Goal: Communication & Community: Answer question/provide support

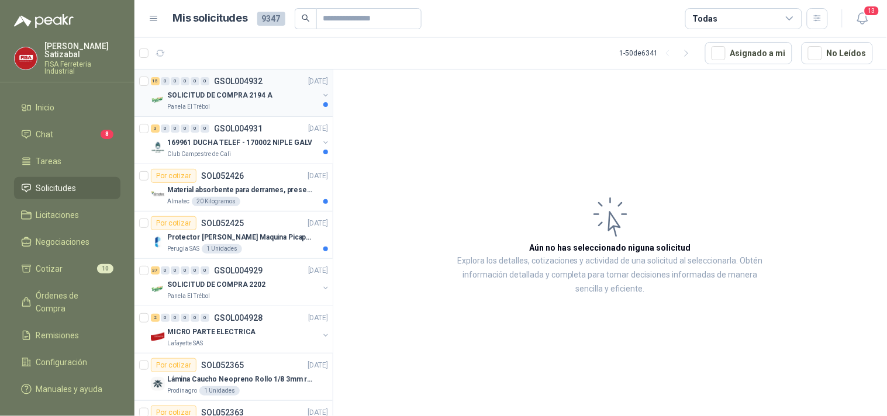
click at [252, 92] on p "SOLICITUD DE COMPRA 2194 A" at bounding box center [219, 95] width 105 height 11
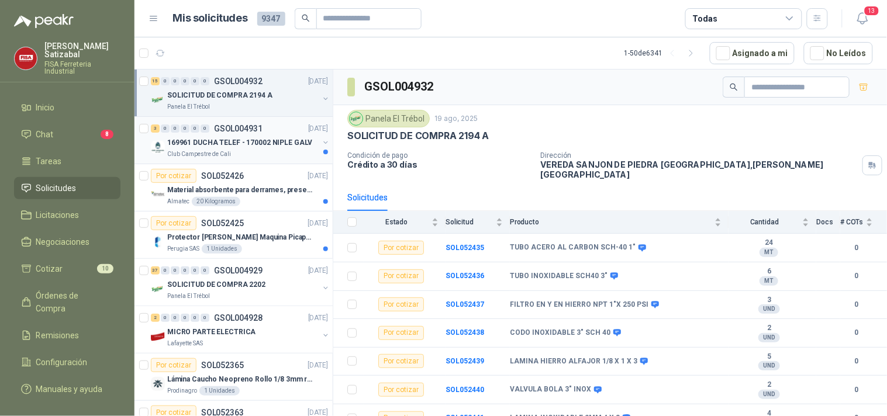
click at [241, 143] on p "169961 DUCHA TELEF - 170002 NIPLE GALV" at bounding box center [239, 142] width 145 height 11
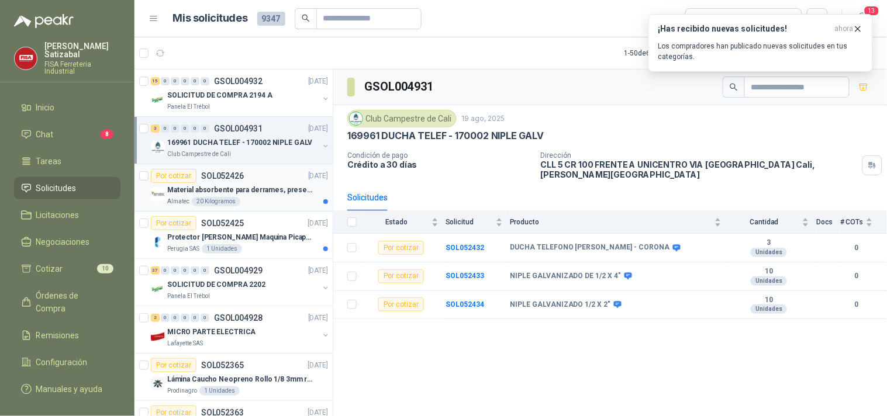
click at [231, 177] on p "SOL052426" at bounding box center [222, 176] width 43 height 8
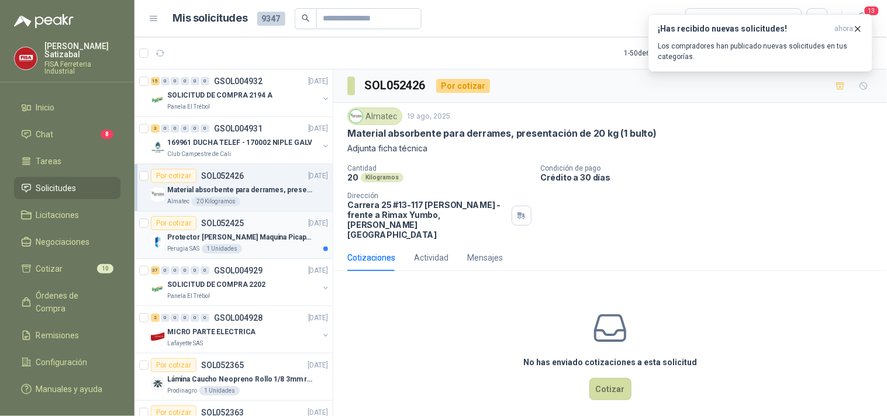
click at [257, 246] on div "Perugia SAS 1 Unidades" at bounding box center [247, 248] width 161 height 9
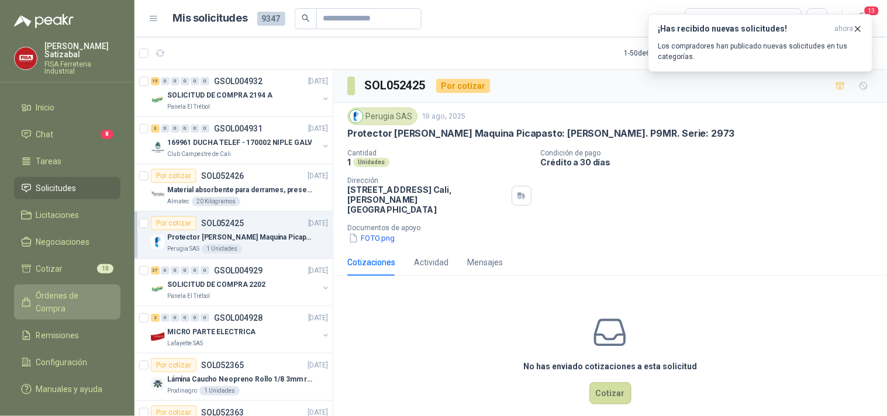
click at [82, 289] on span "Órdenes de Compra" at bounding box center [72, 302] width 73 height 26
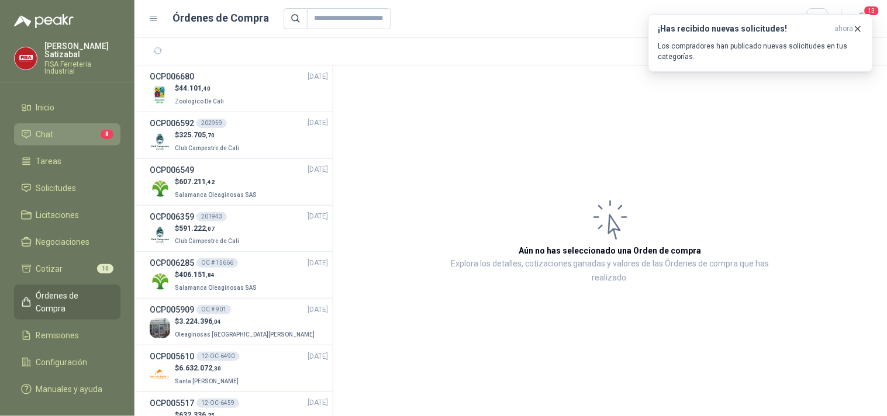
click at [59, 123] on link "Chat 8" at bounding box center [67, 134] width 106 height 22
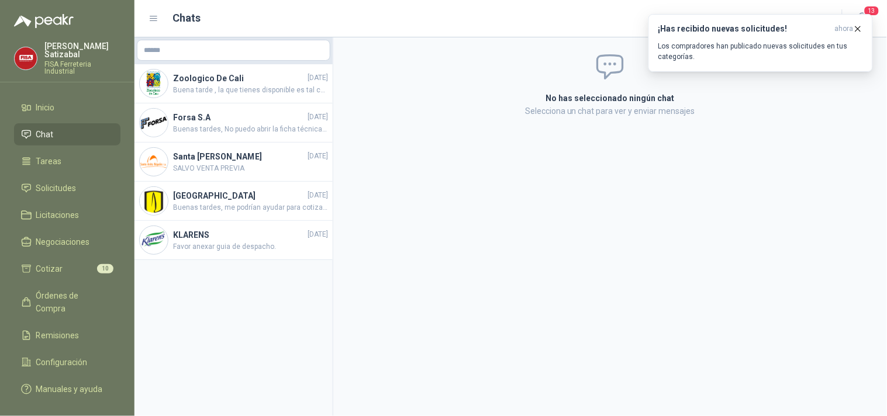
click at [156, 14] on icon at bounding box center [154, 18] width 11 height 11
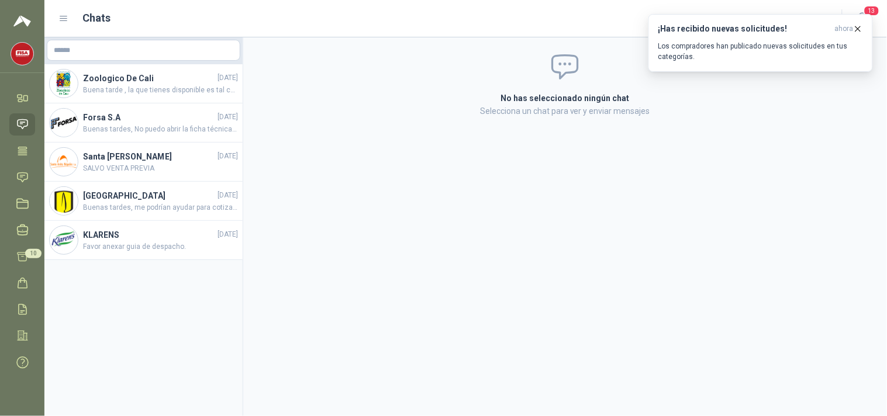
click at [156, 14] on div "Chats" at bounding box center [442, 18] width 769 height 16
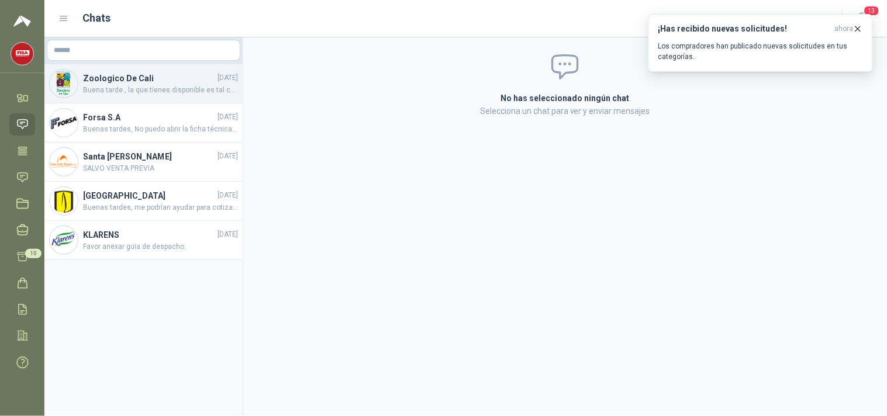
click at [133, 77] on h4 "Zoologico De Cali" at bounding box center [149, 78] width 132 height 13
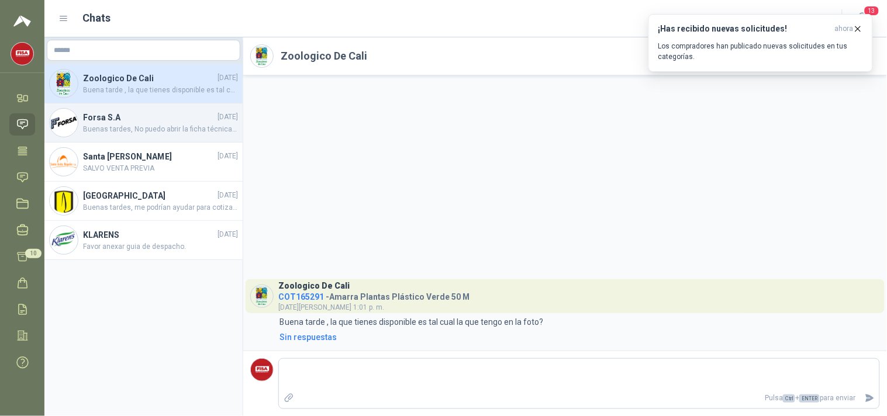
click at [130, 113] on h4 "Forsa S.A" at bounding box center [149, 117] width 132 height 13
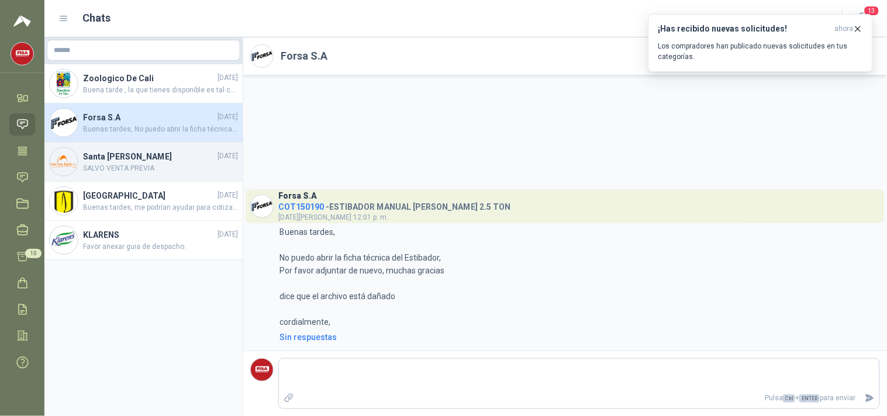
click at [141, 165] on span "SALVO VENTA PREVIA" at bounding box center [160, 168] width 155 height 11
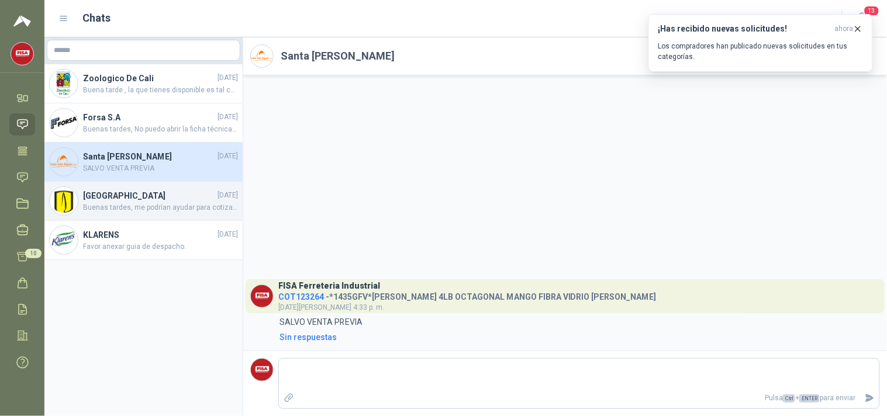
click at [121, 190] on h4 "Universidad de los Andes" at bounding box center [149, 195] width 132 height 13
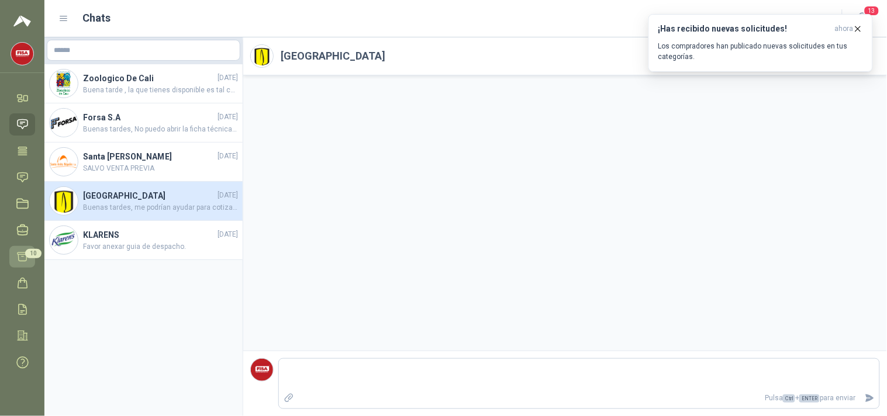
click at [27, 252] on span "10" at bounding box center [33, 253] width 16 height 9
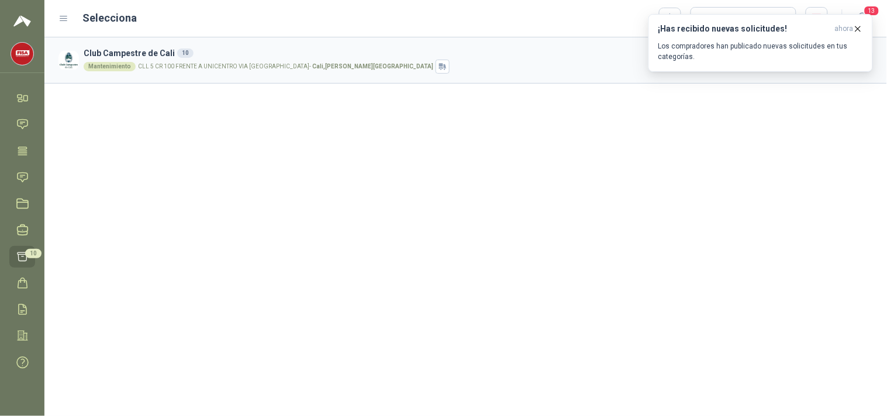
click at [220, 70] on div "Mantenimiento CLL 5 CR 100 FRENTE A UNICENTRO VIA LA BUITRERA - Cali , Valle de…" at bounding box center [435, 67] width 702 height 14
click at [134, 62] on div "Mantenimiento CLL 5 CR 100 FRENTE A UNICENTRO VIA LA BUITRERA - Cali , Valle de…" at bounding box center [435, 67] width 702 height 14
click at [136, 51] on h3 "Club Campestre de Cali 10" at bounding box center [435, 53] width 702 height 13
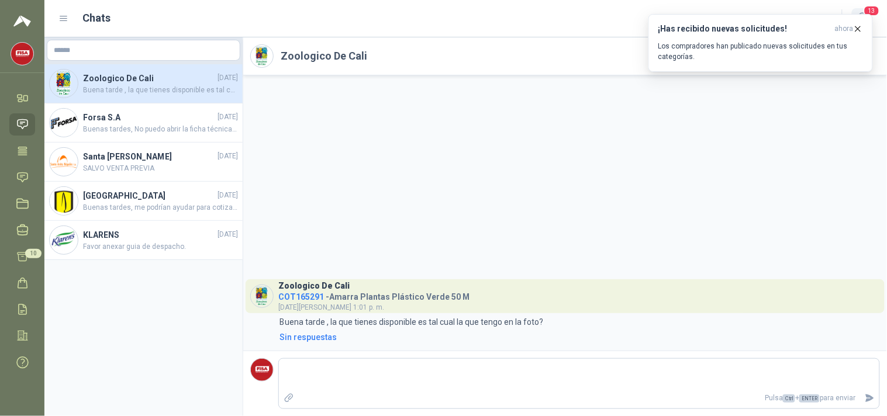
click at [872, 11] on span "13" at bounding box center [872, 10] width 16 height 11
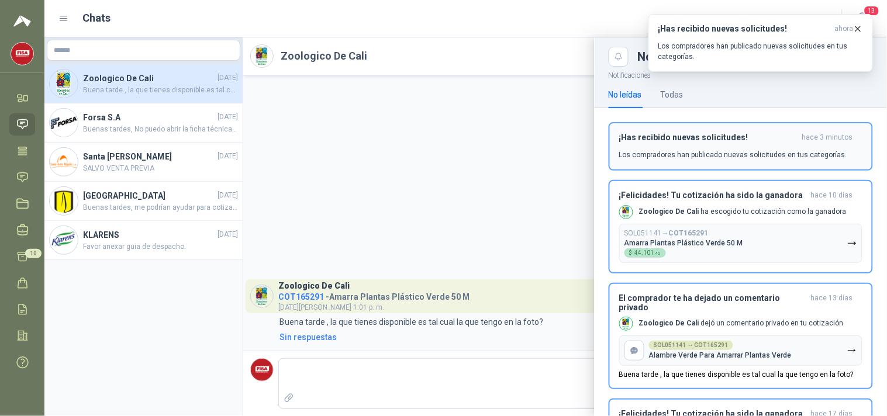
click at [688, 150] on p "Los compradores han publicado nuevas solicitudes en tus categorías." at bounding box center [733, 155] width 228 height 11
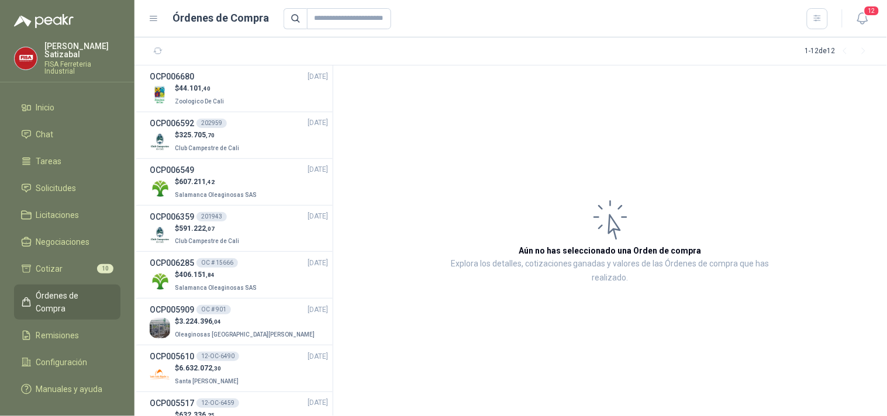
click at [144, 31] on header "Órdenes de Compra 12" at bounding box center [510, 18] width 753 height 37
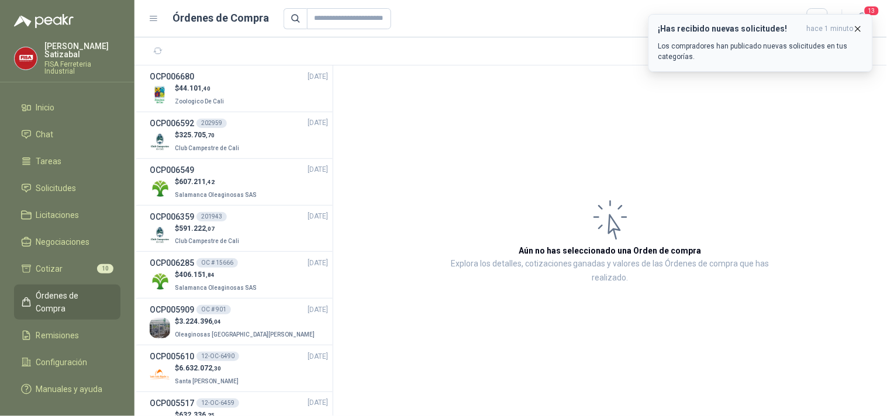
click at [740, 39] on div "¡Has recibido nuevas solicitudes! hace 1 minuto Los compradores han publicado n…" at bounding box center [760, 43] width 205 height 38
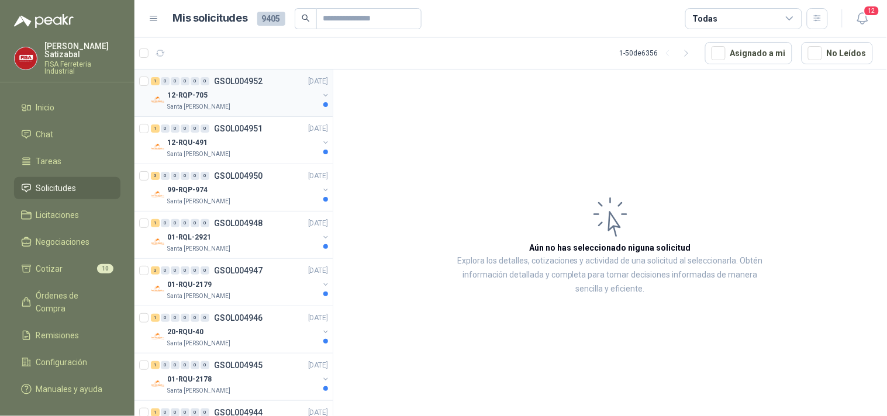
click at [262, 84] on div "1 0 0 0 0 0 GSOL004952 19/08/25" at bounding box center [241, 81] width 180 height 14
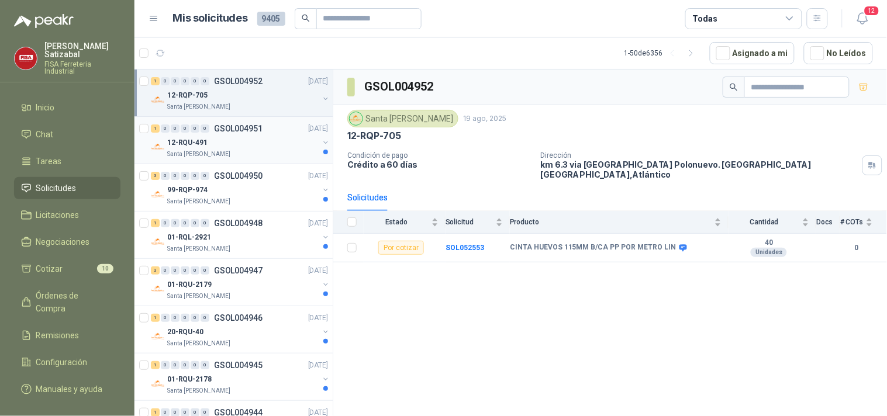
click at [229, 132] on p "GSOL004951" at bounding box center [238, 129] width 49 height 8
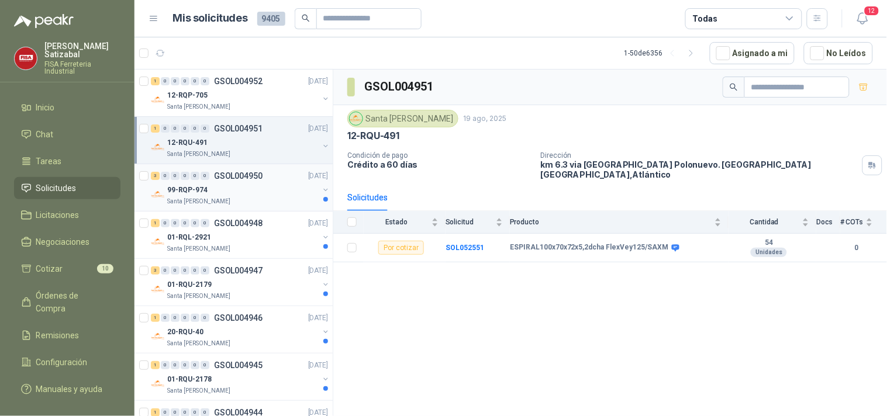
click at [212, 195] on div "99-RQP-974" at bounding box center [242, 190] width 151 height 14
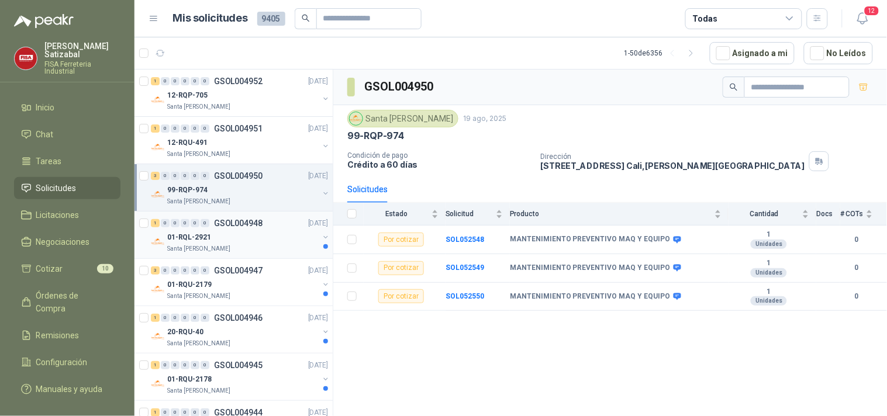
click at [247, 220] on p "GSOL004948" at bounding box center [238, 223] width 49 height 8
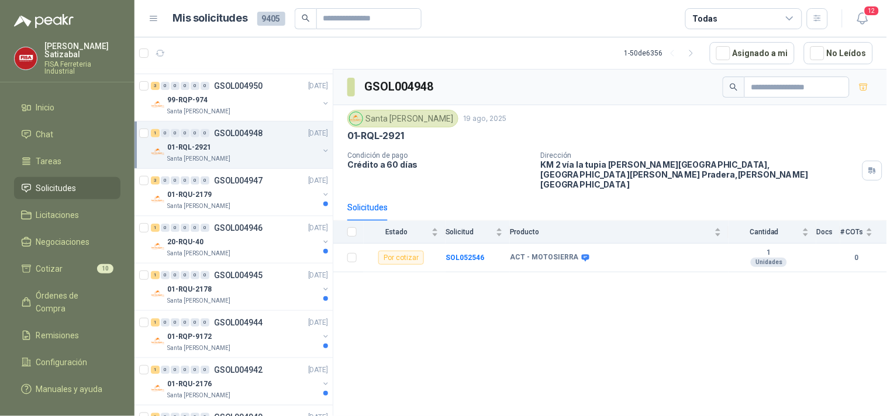
scroll to position [136, 0]
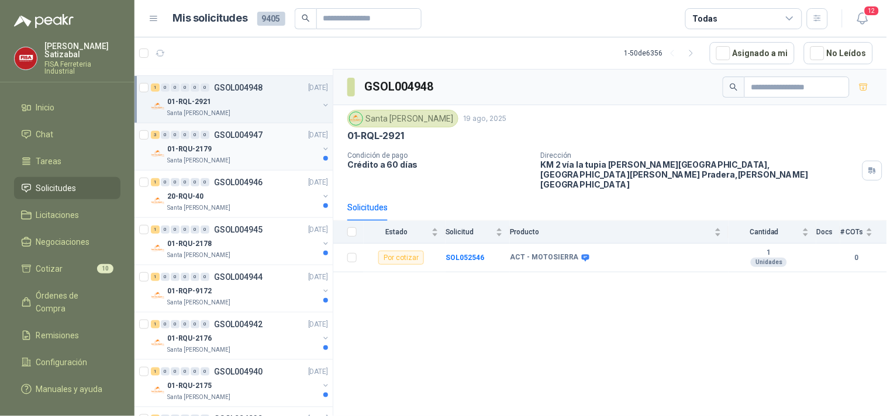
click at [275, 147] on div "01-RQU-2179" at bounding box center [242, 149] width 151 height 14
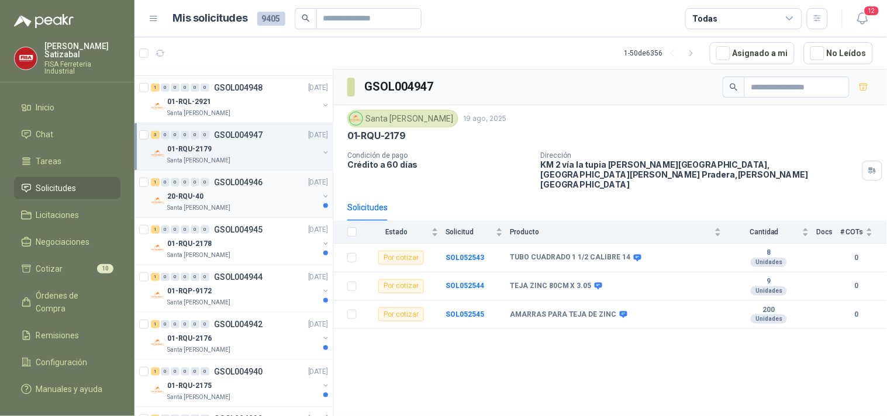
click at [289, 189] on div "20-RQU-40" at bounding box center [242, 196] width 151 height 14
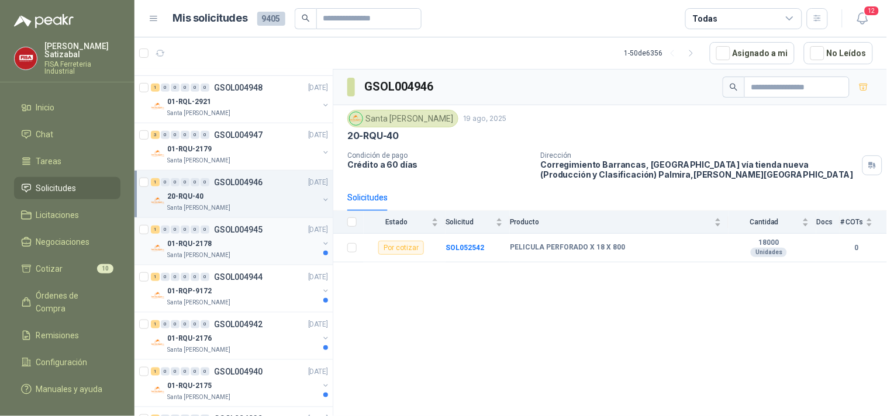
click at [257, 240] on div "01-RQU-2178" at bounding box center [242, 244] width 151 height 14
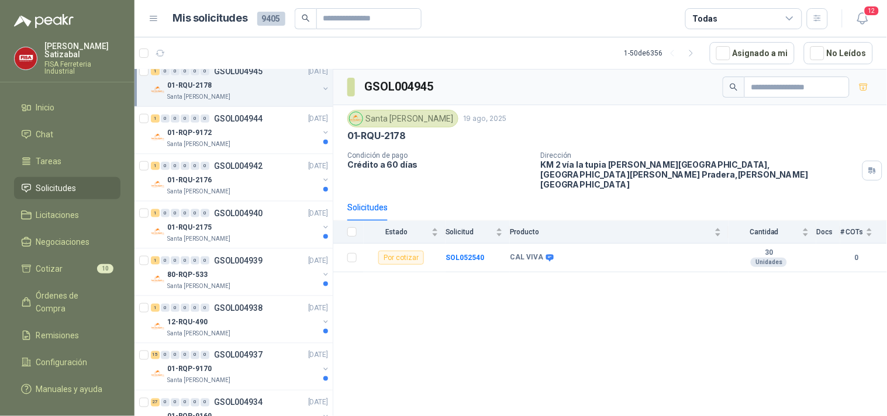
scroll to position [316, 0]
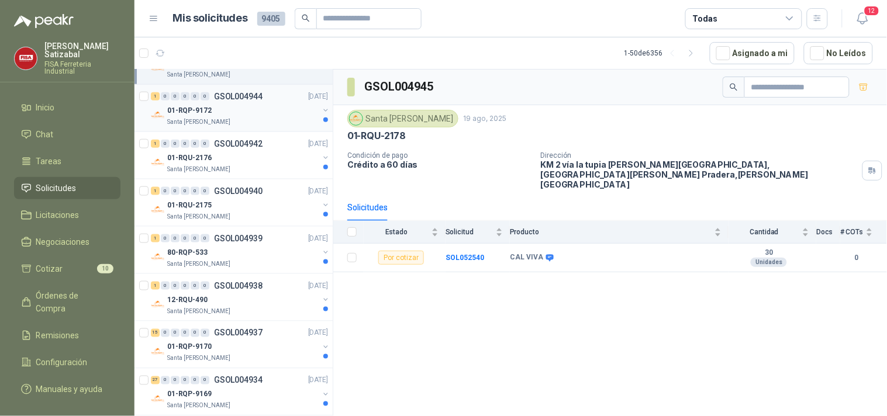
click at [287, 118] on div "Santa [PERSON_NAME]" at bounding box center [242, 122] width 151 height 9
click at [251, 151] on div "01-RQU-2176" at bounding box center [242, 158] width 151 height 14
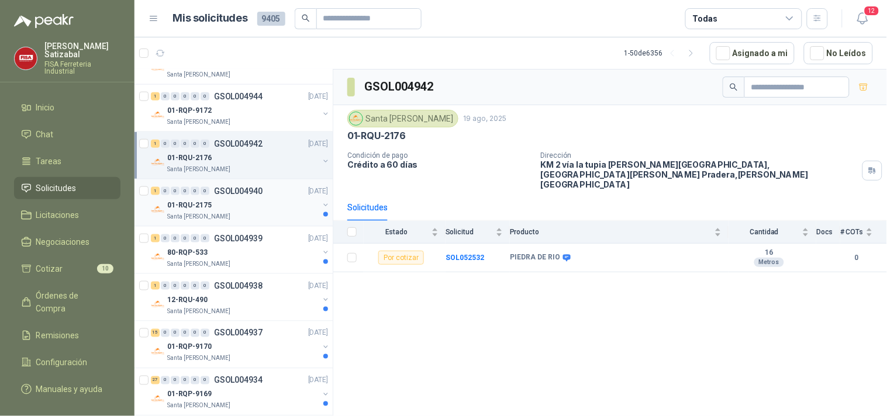
click at [257, 194] on p "GSOL004940" at bounding box center [238, 191] width 49 height 8
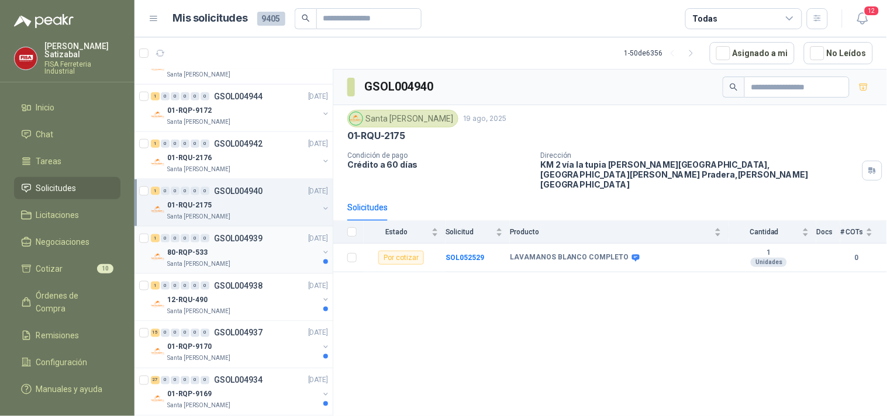
click at [244, 239] on p "GSOL004939" at bounding box center [238, 238] width 49 height 8
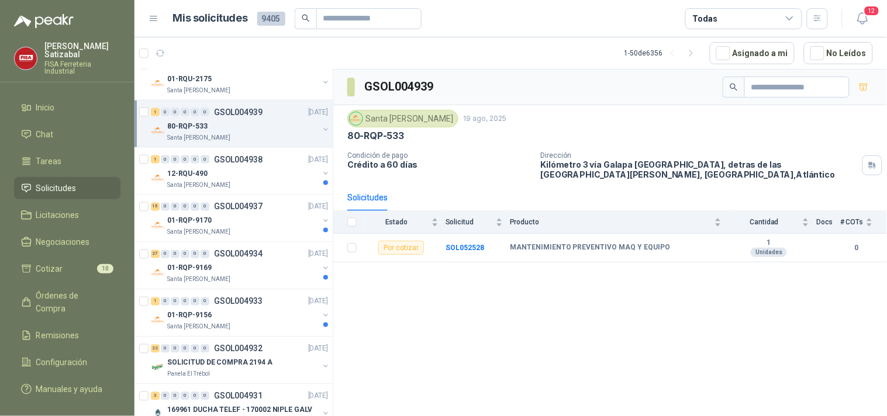
scroll to position [479, 0]
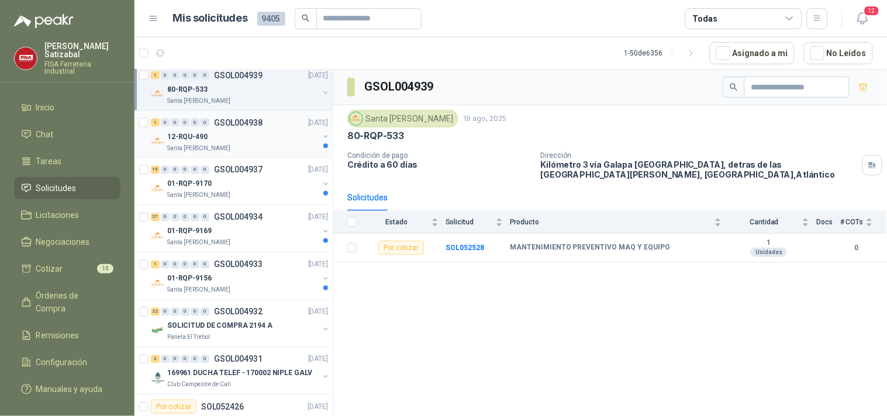
click at [267, 137] on div "12-RQU-490" at bounding box center [242, 137] width 151 height 14
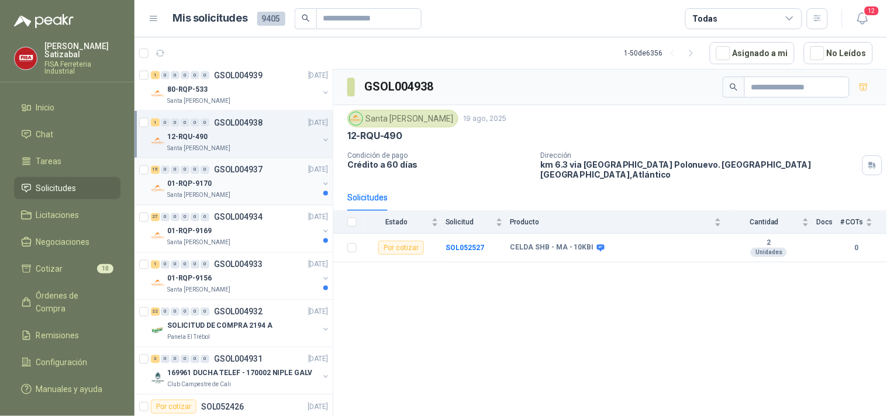
click at [246, 170] on p "GSOL004937" at bounding box center [238, 170] width 49 height 8
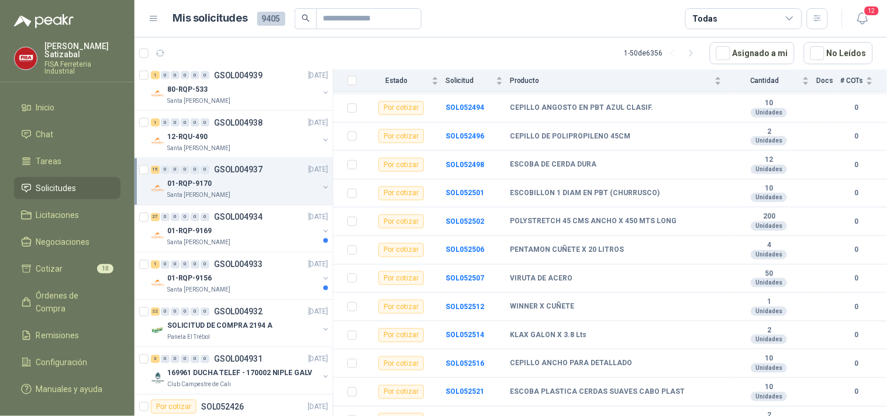
scroll to position [243, 0]
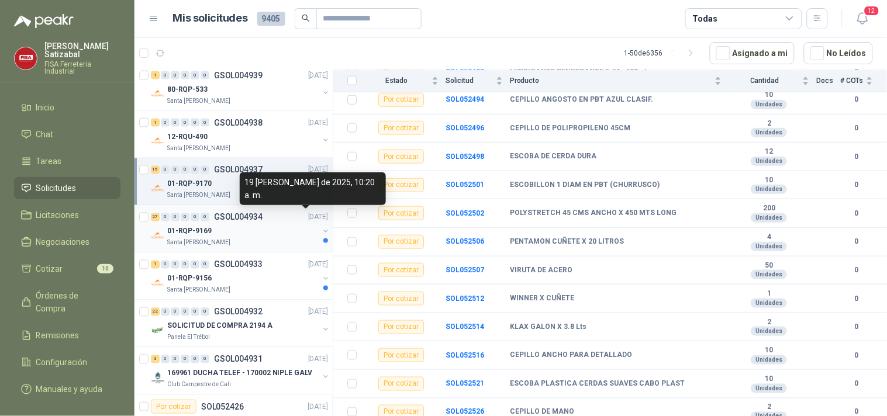
click at [265, 227] on div "01-RQP-9169" at bounding box center [242, 232] width 151 height 14
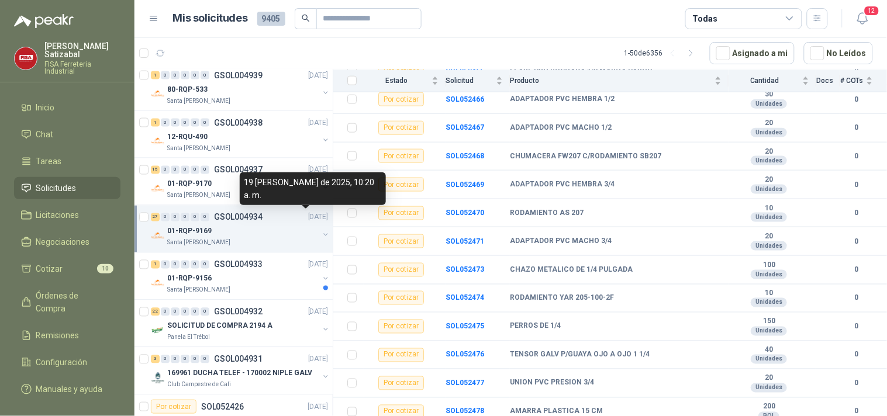
scroll to position [434, 0]
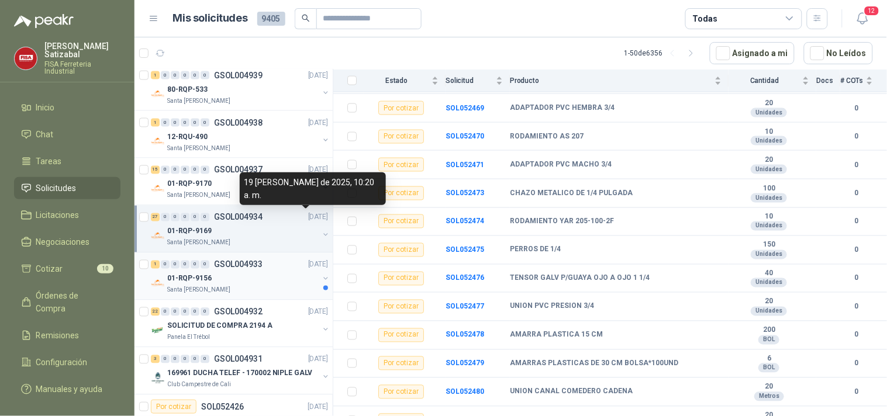
click at [254, 274] on div "01-RQP-9156" at bounding box center [242, 279] width 151 height 14
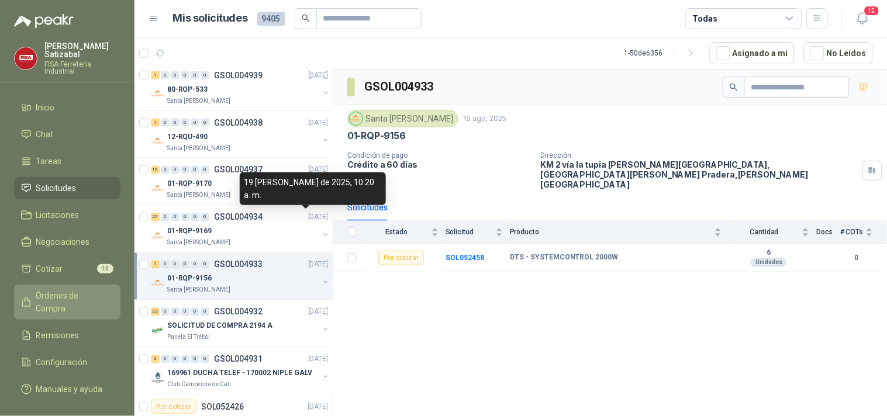
click at [60, 289] on span "Órdenes de Compra" at bounding box center [72, 302] width 73 height 26
